Goal: Book appointment/travel/reservation

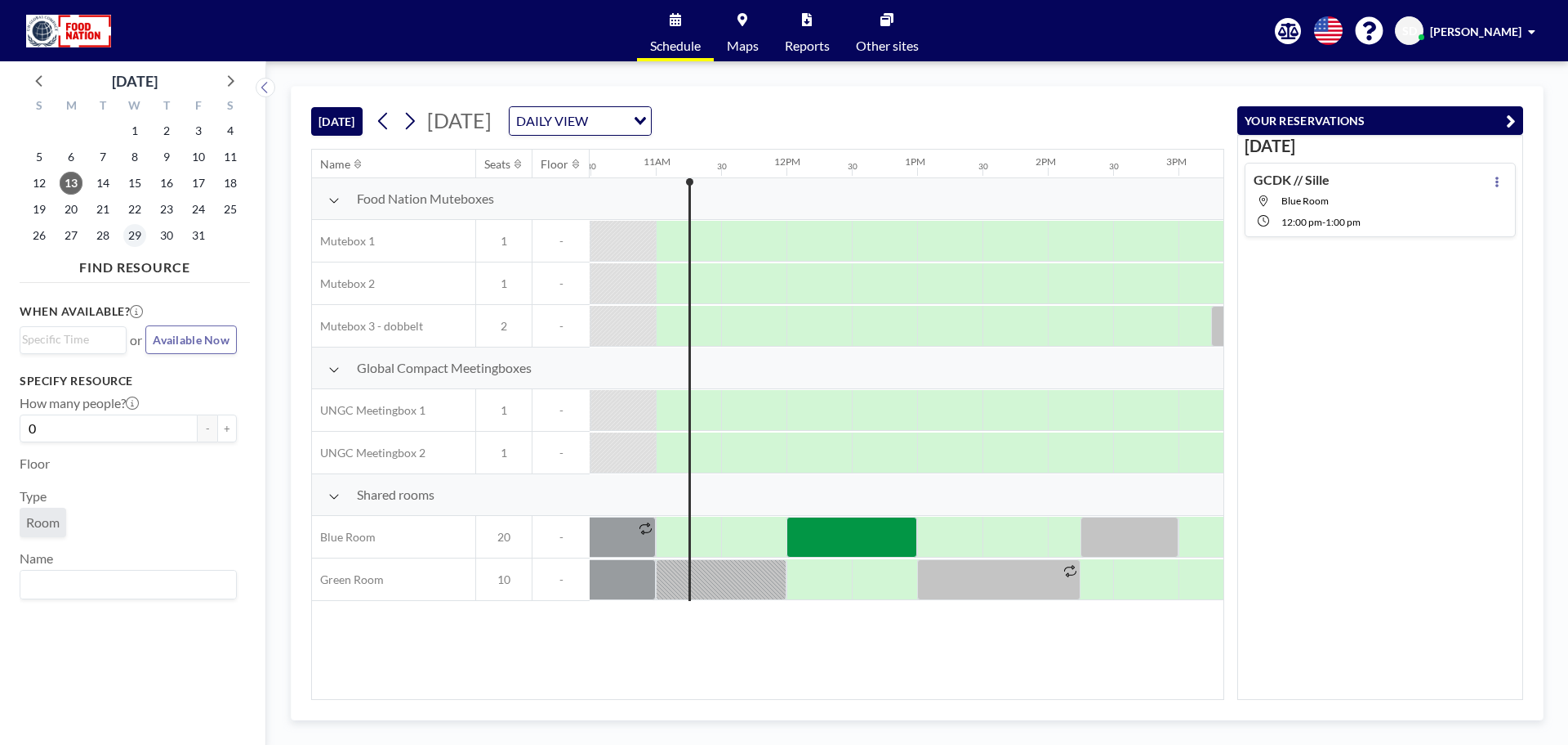
scroll to position [0, 1372]
click at [861, 541] on div at bounding box center [851, 537] width 130 height 41
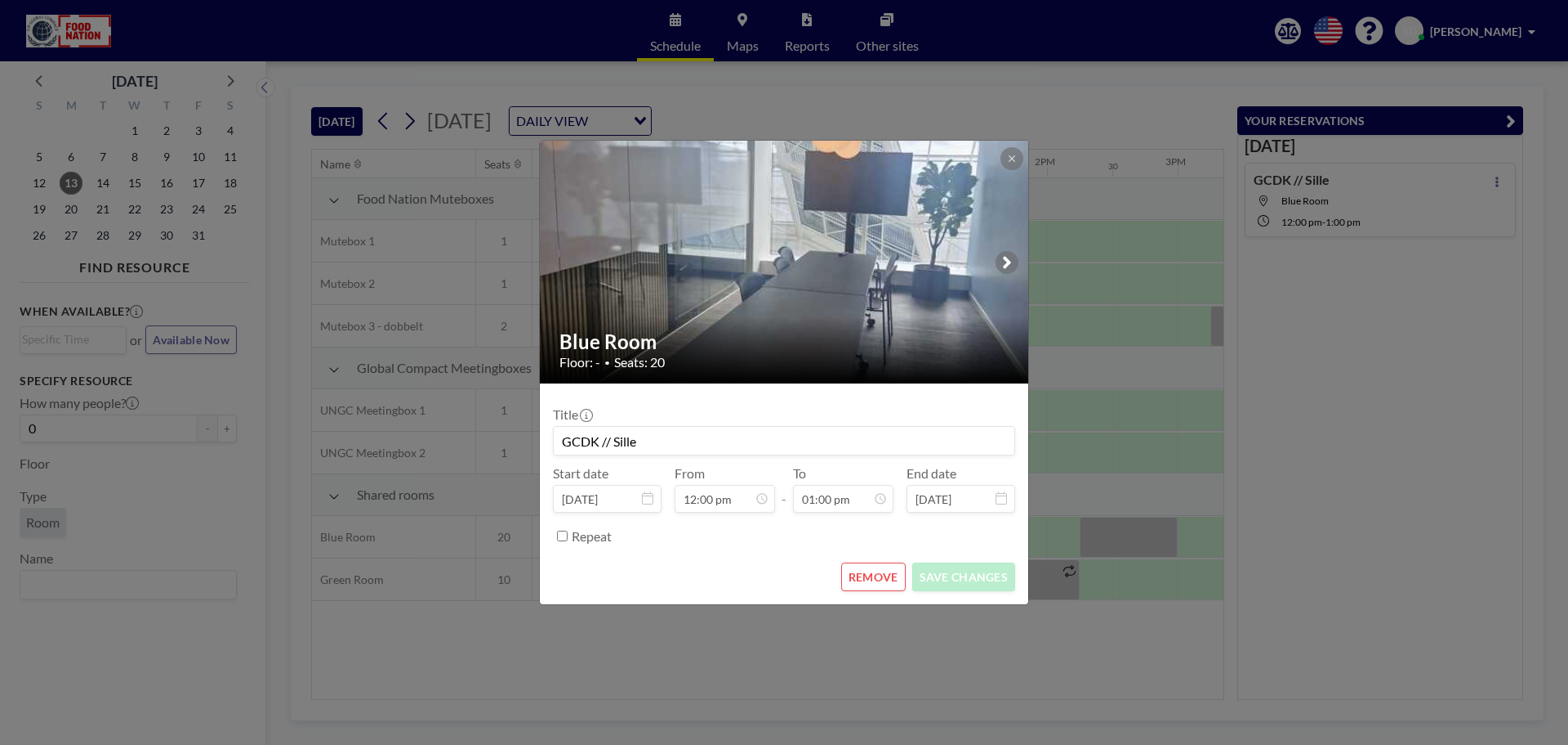
click at [861, 541] on div "Repeat" at bounding box center [793, 536] width 444 height 27
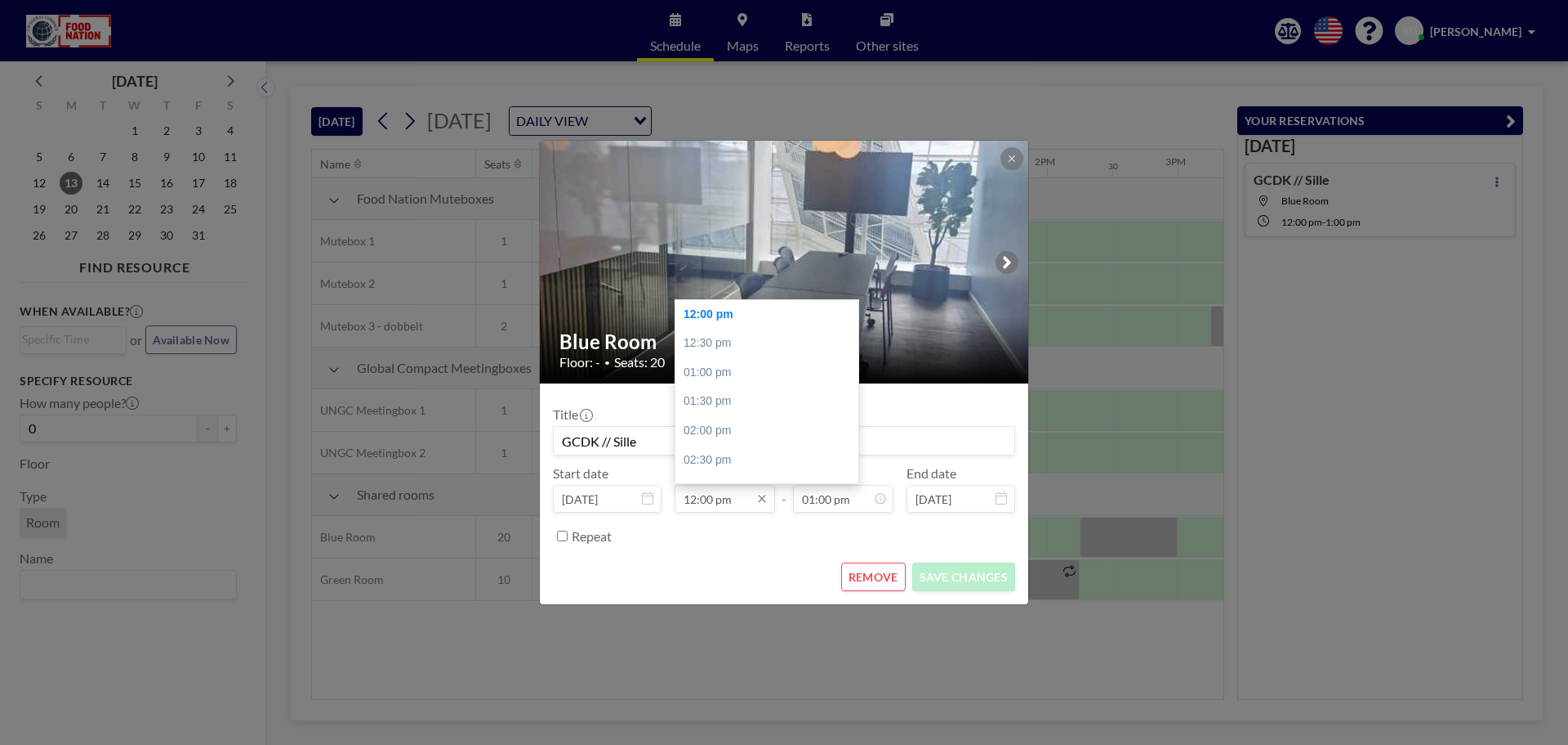
click at [709, 493] on input "12:00 pm" at bounding box center [724, 499] width 100 height 28
type input "12:15 pm"
click at [825, 506] on input "01:00 pm" at bounding box center [843, 499] width 100 height 28
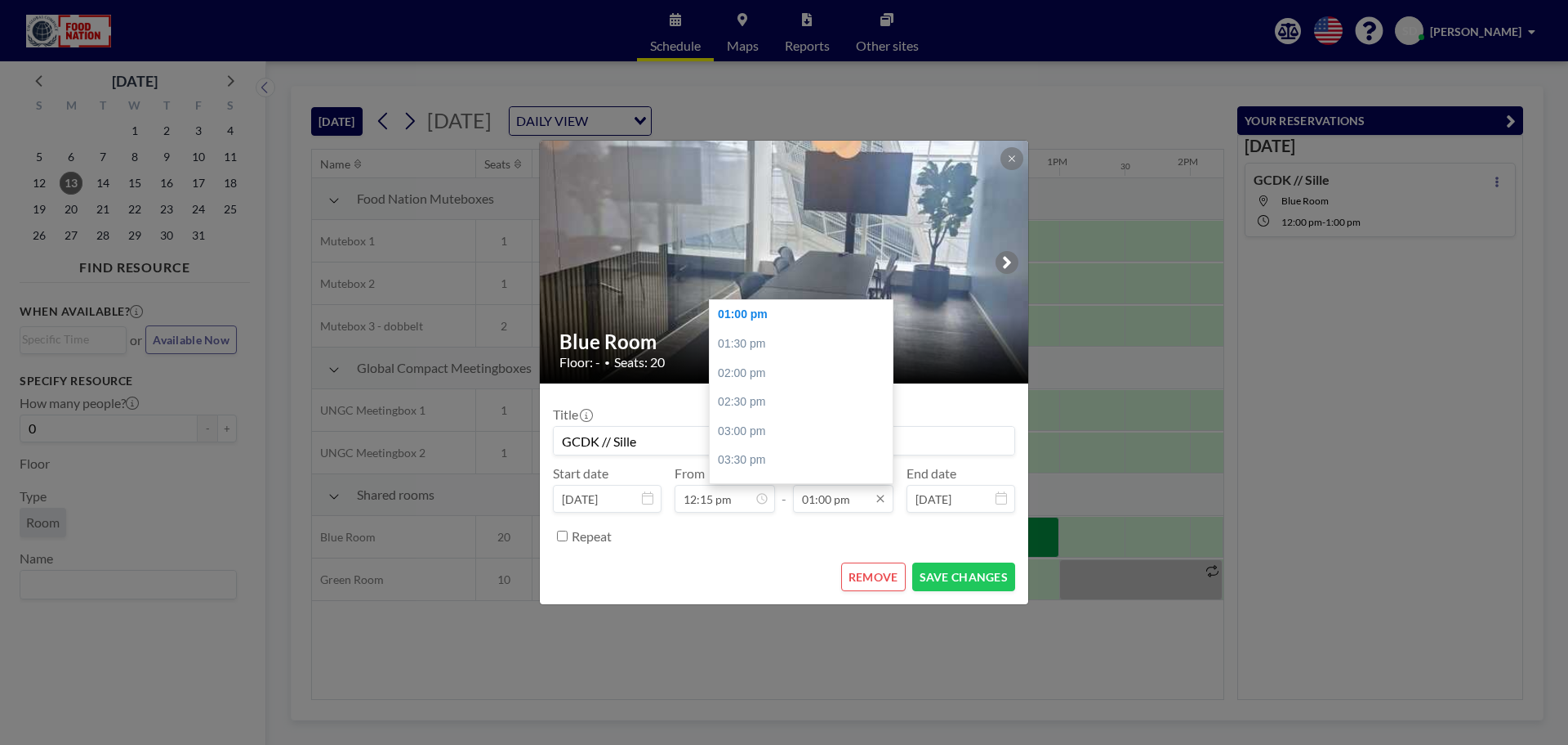
click at [831, 500] on input "01:00 pm" at bounding box center [843, 499] width 100 height 28
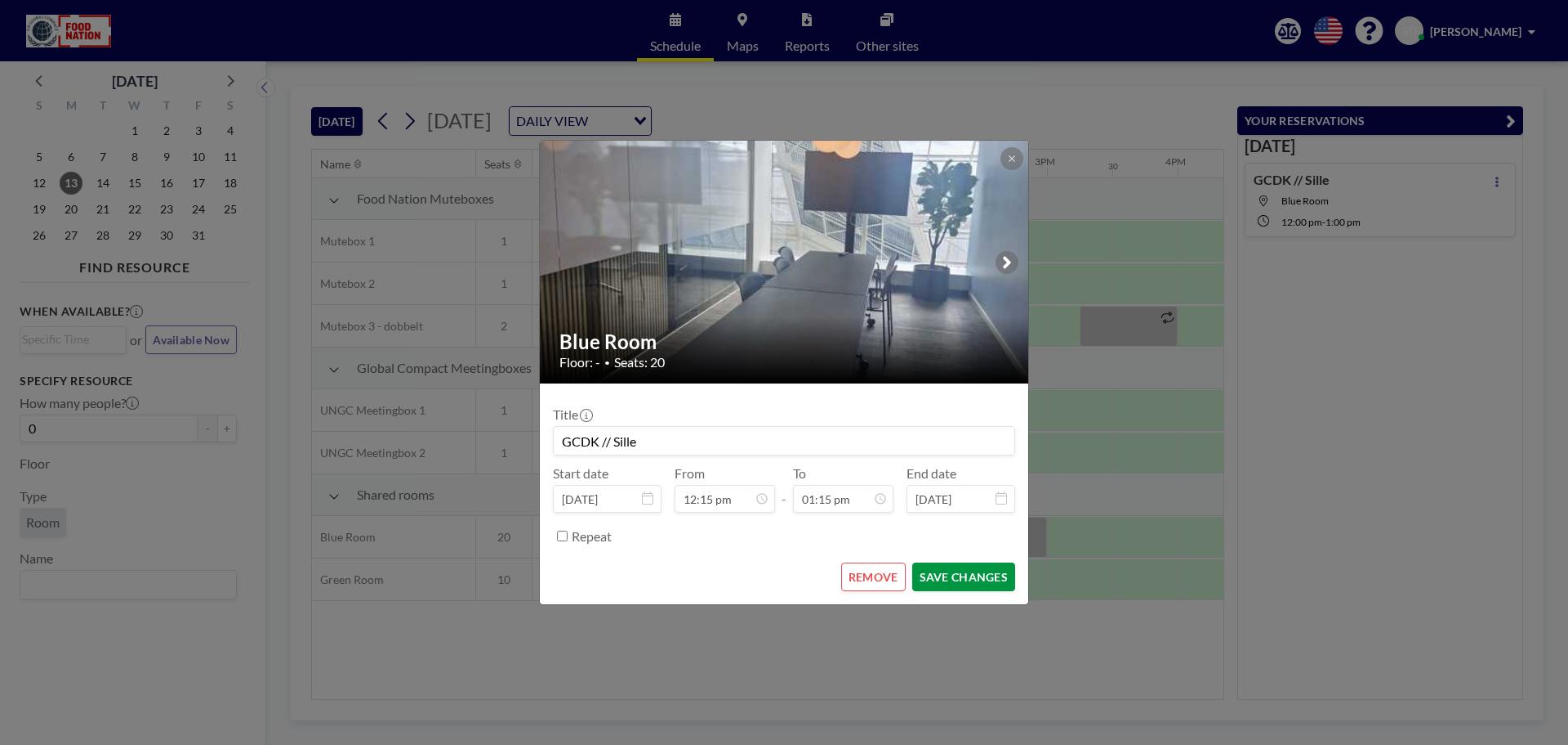
type input "01:15 pm"
click at [959, 574] on button "SAVE CHANGES" at bounding box center [964, 576] width 103 height 28
